Goal: Complete application form: Complete application form

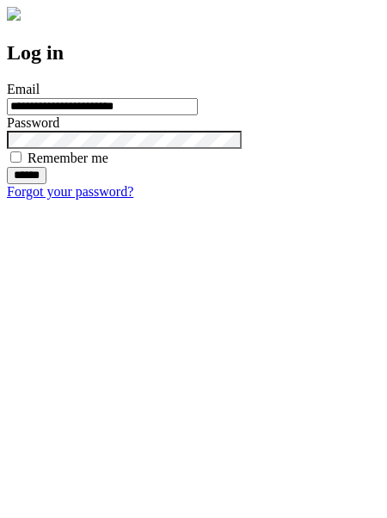
type input "**********"
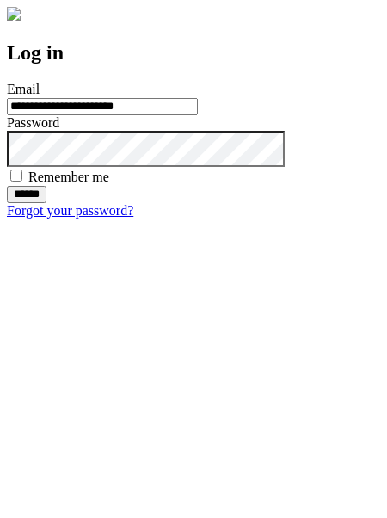
click at [46, 203] on input "******" at bounding box center [27, 194] width 40 height 17
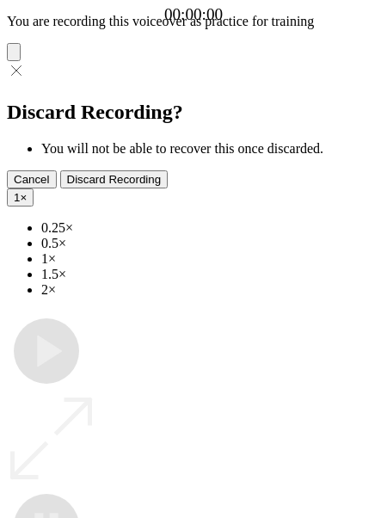
type input "**********"
